Goal: Task Accomplishment & Management: Manage account settings

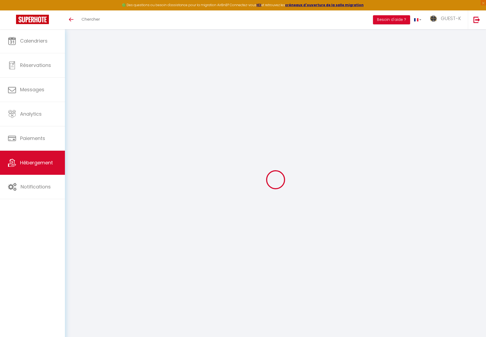
select select "+ 60 %"
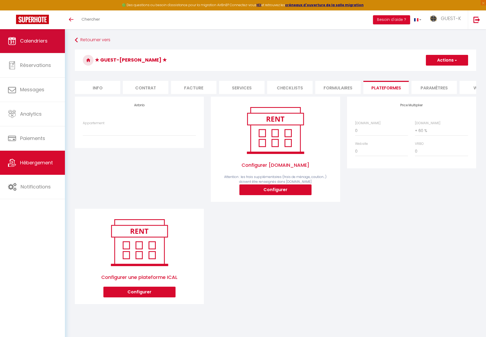
click at [36, 46] on link "Calendriers" at bounding box center [32, 41] width 65 height 24
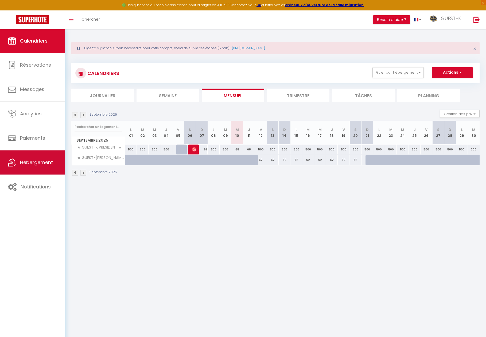
click at [34, 163] on span "Hébergement" at bounding box center [36, 162] width 33 height 7
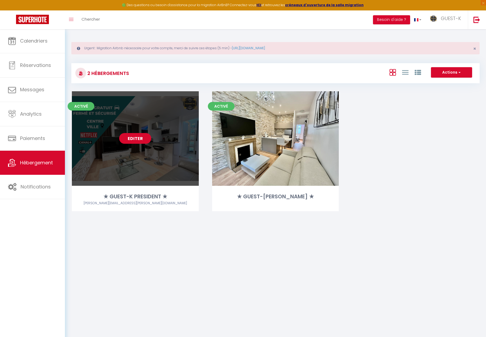
click at [132, 139] on link "Editer" at bounding box center [135, 138] width 32 height 11
click at [123, 142] on link "Editer" at bounding box center [135, 138] width 32 height 11
click at [130, 141] on link "Editer" at bounding box center [135, 138] width 32 height 11
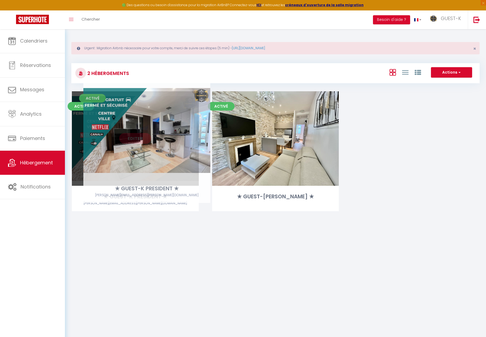
click at [142, 133] on link "Editer" at bounding box center [135, 138] width 32 height 11
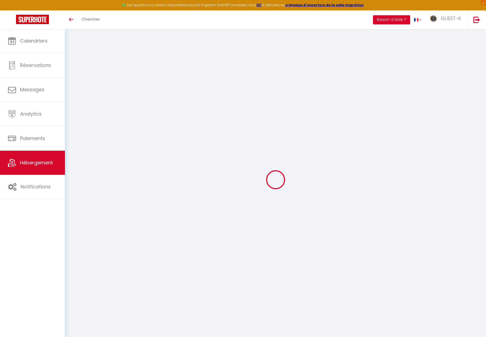
select select "2"
select select "1"
select select "28"
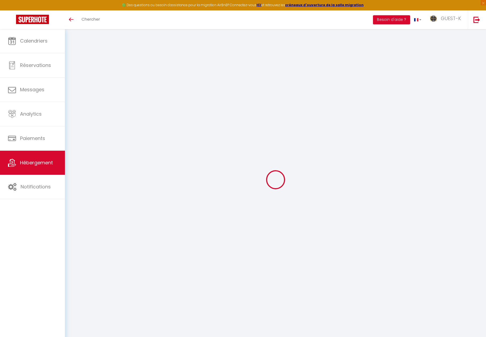
select select "6056-43075123"
select select "+ 60 %"
checkbox input "false"
checkbox input "true"
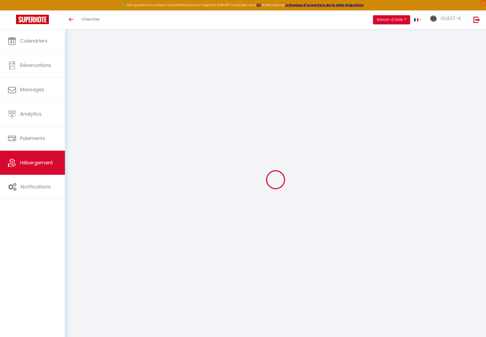
checkbox input "true"
checkbox input "false"
checkbox input "true"
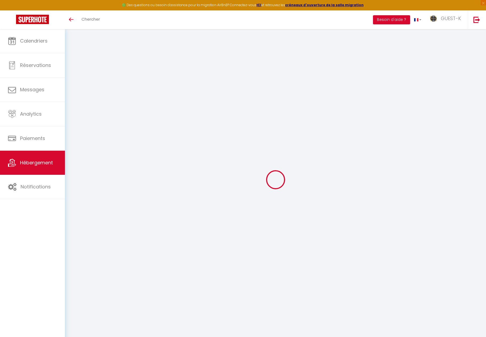
select select "17:00"
select select "23:00"
select select "11:00"
select select "30"
select select "120"
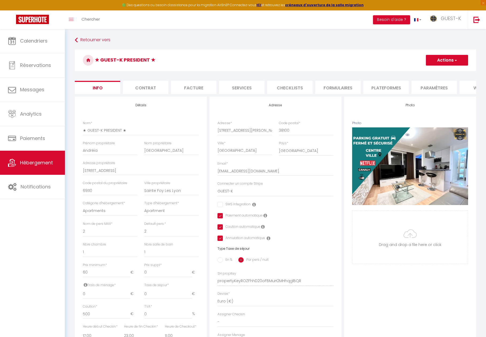
click at [337, 89] on li "Formulaires" at bounding box center [337, 87] width 45 height 13
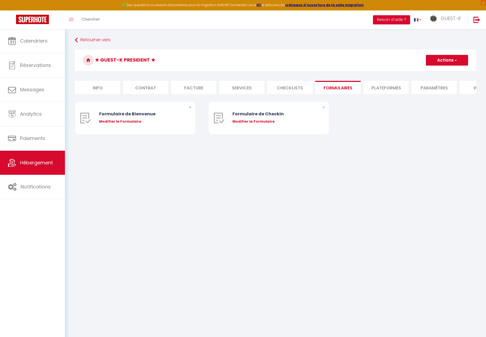
click at [381, 87] on li "Plateformes" at bounding box center [386, 87] width 45 height 13
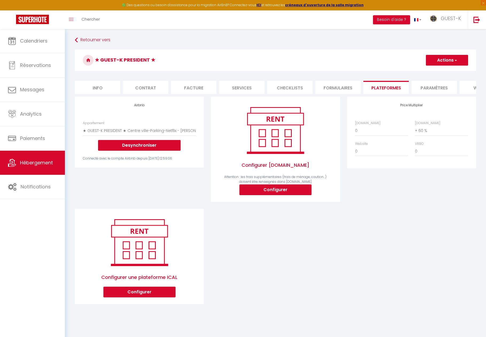
click at [110, 145] on button "Desynchroniser" at bounding box center [139, 145] width 83 height 11
click at [125, 146] on button "Desynchroniser" at bounding box center [139, 145] width 83 height 11
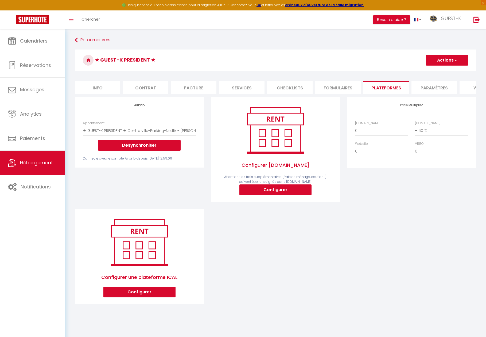
click at [125, 146] on button "Desynchroniser" at bounding box center [139, 145] width 83 height 11
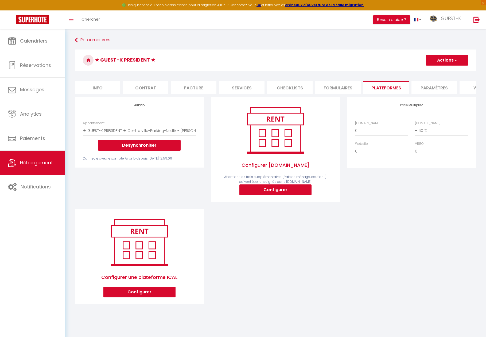
click at [142, 145] on button "Desynchroniser" at bounding box center [139, 145] width 83 height 11
click at [141, 145] on button "Desynchroniser" at bounding box center [139, 145] width 83 height 11
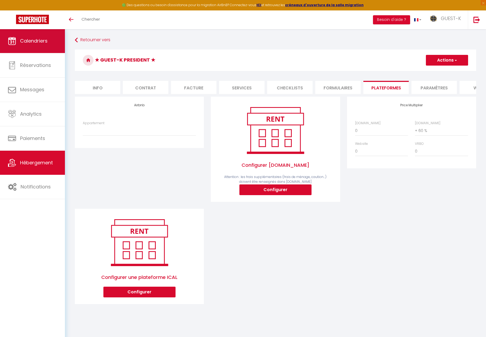
click at [39, 43] on span "Calendriers" at bounding box center [34, 40] width 28 height 7
